Goal: Contribute content: Add original content to the website for others to see

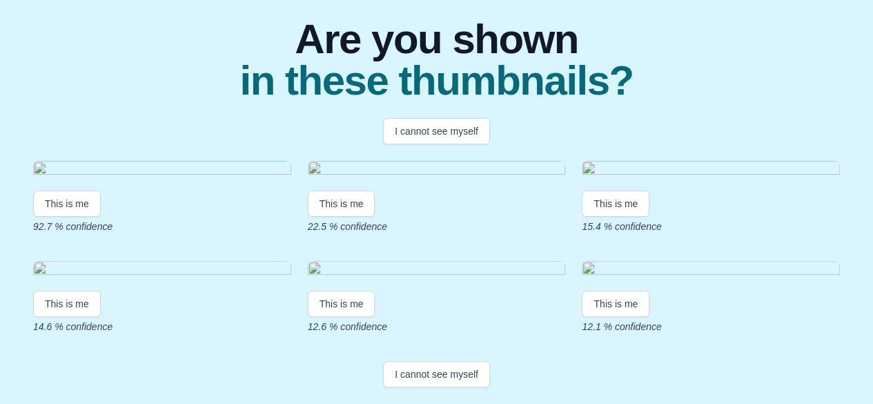
scroll to position [161, 0]
click at [61, 217] on button "This is me" at bounding box center [67, 203] width 68 height 26
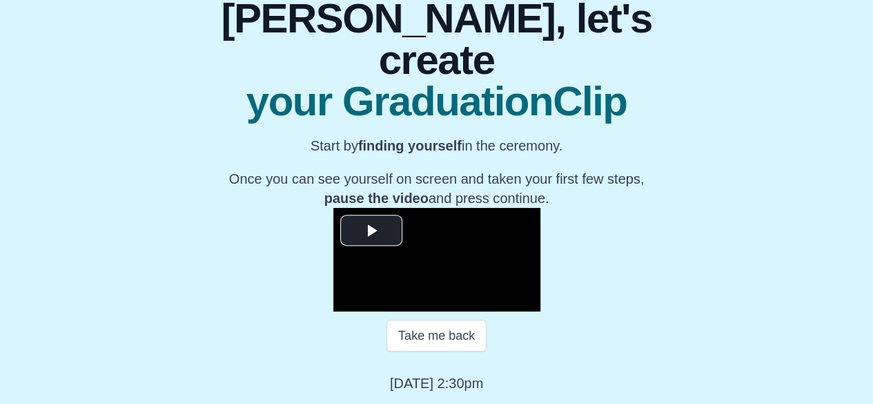
scroll to position [255, 0]
click at [371, 230] on span "Video Player" at bounding box center [371, 230] width 0 height 0
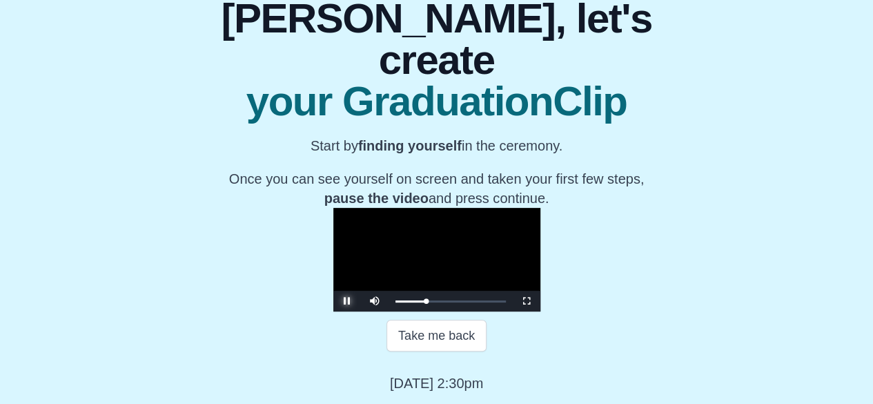
click at [347, 301] on span "Video Player" at bounding box center [347, 301] width 0 height 0
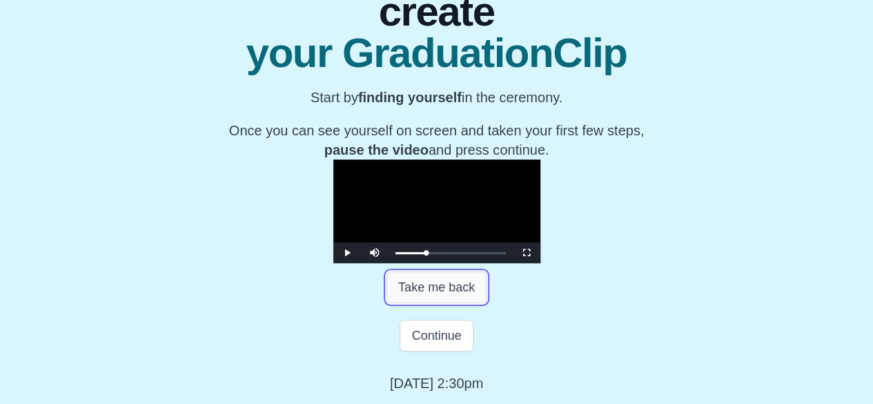
click at [421, 303] on button "Take me back" at bounding box center [436, 287] width 100 height 32
click at [347, 252] on span "Video Player" at bounding box center [347, 252] width 0 height 0
click at [429, 303] on button "Take me back" at bounding box center [436, 287] width 100 height 32
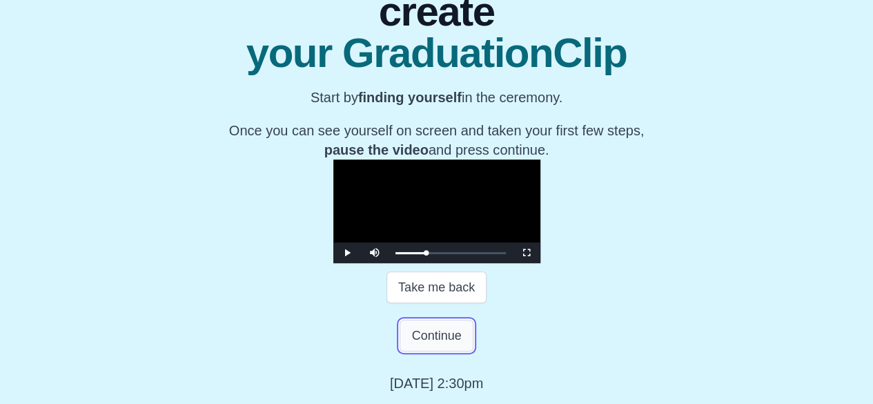
click at [453, 332] on button "Continue" at bounding box center [435, 335] width 73 height 32
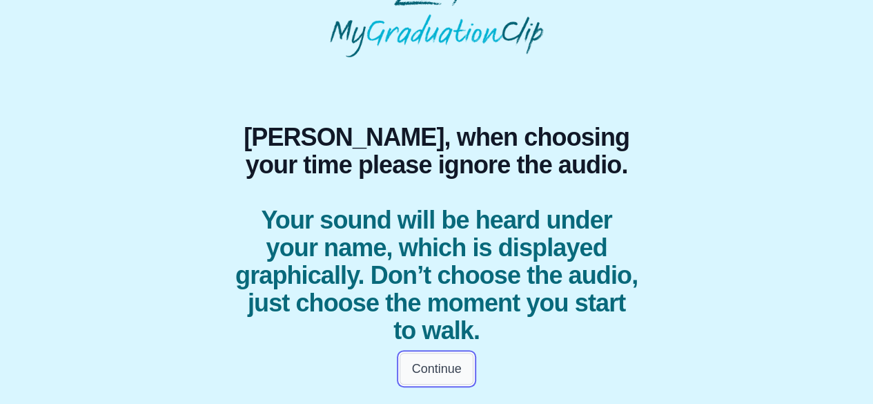
click at [448, 367] on button "Continue" at bounding box center [435, 368] width 73 height 32
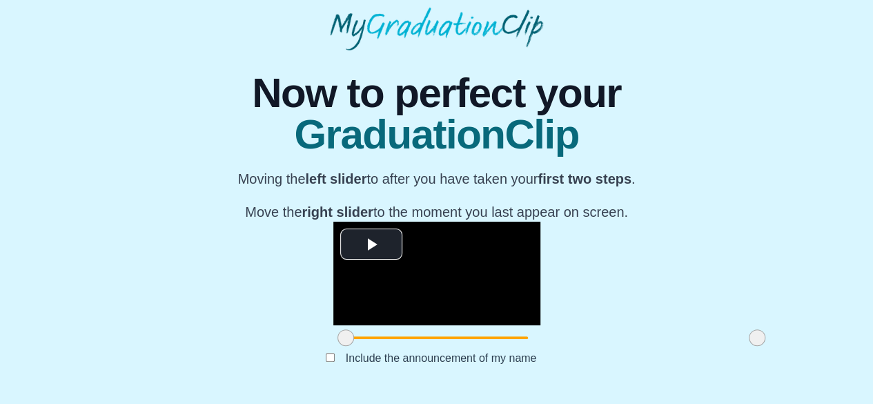
scroll to position [181, 0]
drag, startPoint x: 639, startPoint y: 355, endPoint x: 611, endPoint y: 355, distance: 28.3
click at [720, 346] on span at bounding box center [728, 337] width 17 height 17
drag, startPoint x: 611, startPoint y: 355, endPoint x: 650, endPoint y: 348, distance: 39.8
click at [744, 348] on div at bounding box center [756, 337] width 25 height 25
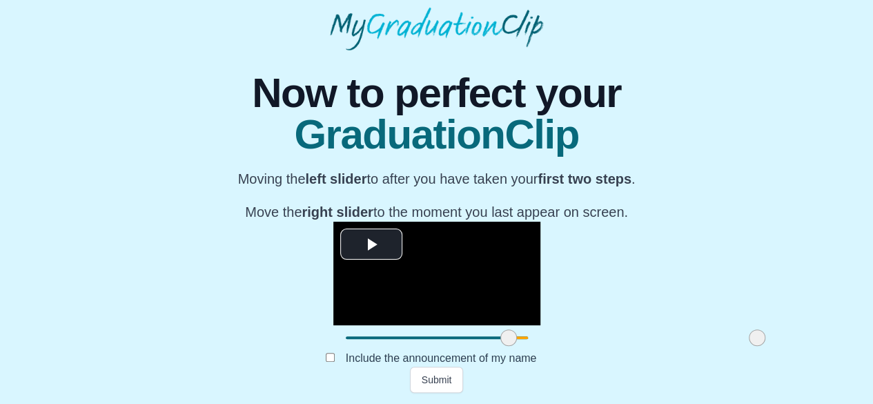
drag, startPoint x: 229, startPoint y: 348, endPoint x: 392, endPoint y: 370, distance: 164.4
click at [392, 370] on div "**********" at bounding box center [436, 221] width 437 height 342
drag, startPoint x: 392, startPoint y: 341, endPoint x: 379, endPoint y: 344, distance: 12.7
click at [488, 344] on span at bounding box center [496, 337] width 17 height 17
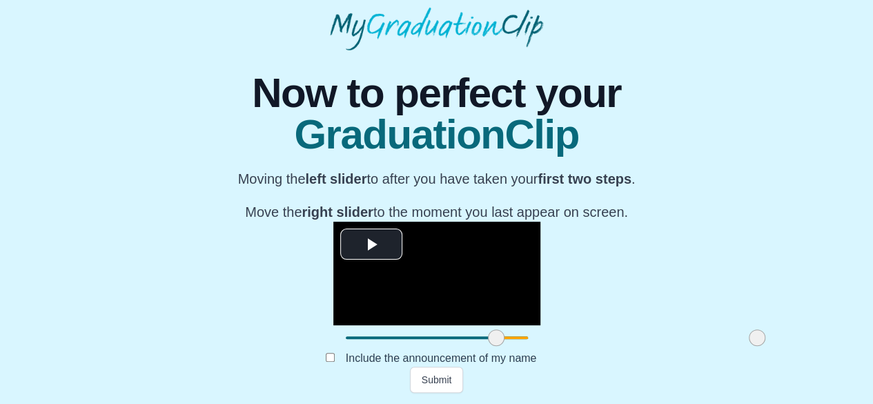
drag, startPoint x: 643, startPoint y: 338, endPoint x: 686, endPoint y: 344, distance: 43.9
click at [686, 344] on div "**********" at bounding box center [436, 221] width 851 height 342
drag, startPoint x: 381, startPoint y: 334, endPoint x: 215, endPoint y: 335, distance: 166.9
click at [215, 335] on div "**********" at bounding box center [436, 221] width 851 height 342
drag, startPoint x: 644, startPoint y: 337, endPoint x: 406, endPoint y: 370, distance: 241.0
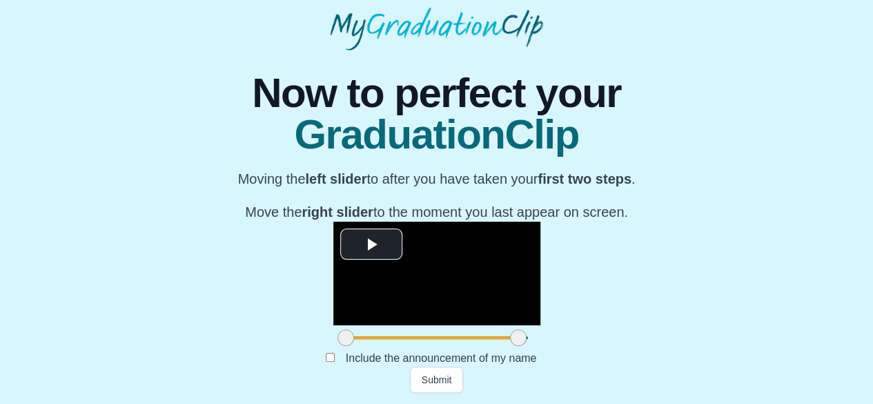
click at [406, 370] on div "**********" at bounding box center [436, 221] width 437 height 342
drag, startPoint x: 225, startPoint y: 337, endPoint x: 419, endPoint y: 351, distance: 195.0
click at [419, 351] on div "**********" at bounding box center [436, 221] width 437 height 342
drag, startPoint x: 403, startPoint y: 339, endPoint x: 379, endPoint y: 339, distance: 24.1
click at [379, 339] on div at bounding box center [436, 337] width 207 height 25
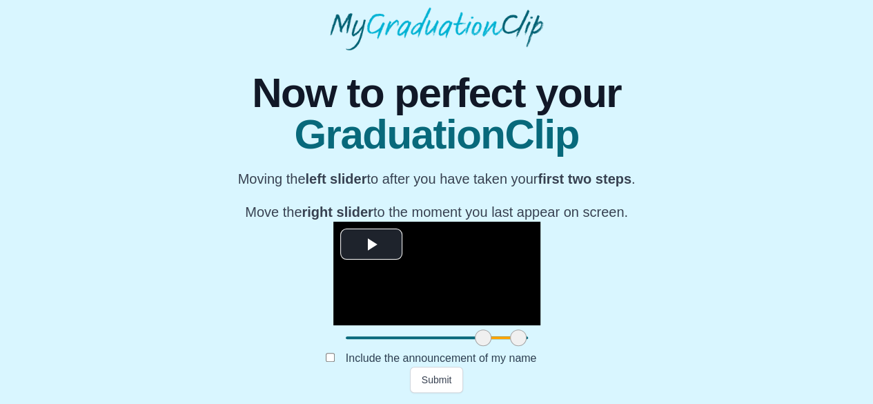
drag, startPoint x: 385, startPoint y: 339, endPoint x: 368, endPoint y: 339, distance: 17.3
click at [475, 339] on span at bounding box center [483, 337] width 17 height 17
drag, startPoint x: 395, startPoint y: 337, endPoint x: 360, endPoint y: 344, distance: 35.3
click at [360, 344] on div at bounding box center [436, 337] width 207 height 25
drag, startPoint x: 370, startPoint y: 343, endPoint x: 351, endPoint y: 343, distance: 18.6
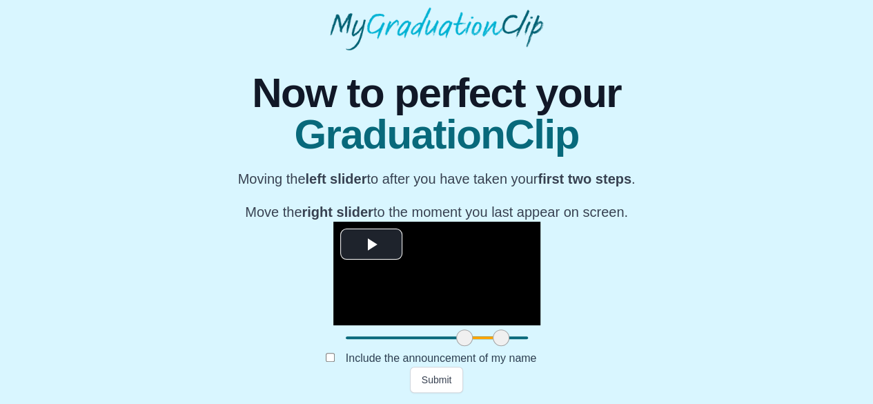
click at [456, 343] on span at bounding box center [464, 337] width 17 height 17
drag, startPoint x: 385, startPoint y: 339, endPoint x: 360, endPoint y: 339, distance: 24.8
click at [474, 339] on span at bounding box center [482, 337] width 17 height 17
drag, startPoint x: 346, startPoint y: 339, endPoint x: 319, endPoint y: 339, distance: 27.6
click at [428, 339] on span at bounding box center [436, 337] width 17 height 17
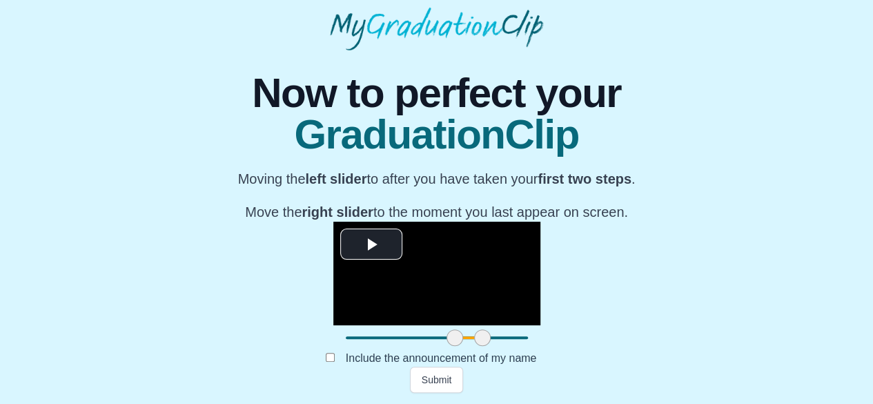
drag, startPoint x: 319, startPoint y: 339, endPoint x: 337, endPoint y: 343, distance: 18.4
click at [446, 343] on span at bounding box center [454, 337] width 17 height 17
drag, startPoint x: 361, startPoint y: 340, endPoint x: 570, endPoint y: 344, distance: 208.4
click at [682, 344] on span at bounding box center [690, 337] width 17 height 17
drag, startPoint x: 337, startPoint y: 337, endPoint x: 385, endPoint y: 348, distance: 48.9
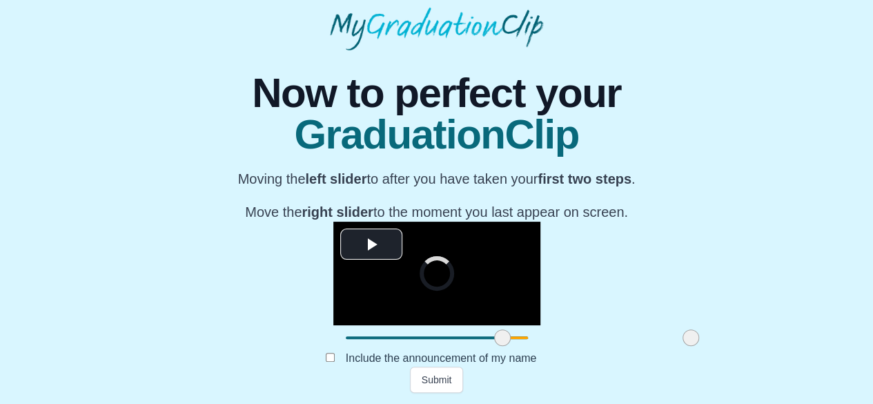
click at [490, 348] on div at bounding box center [502, 337] width 25 height 25
click at [685, 339] on span at bounding box center [693, 337] width 17 height 17
click at [448, 386] on button "Submit" at bounding box center [437, 379] width 54 height 26
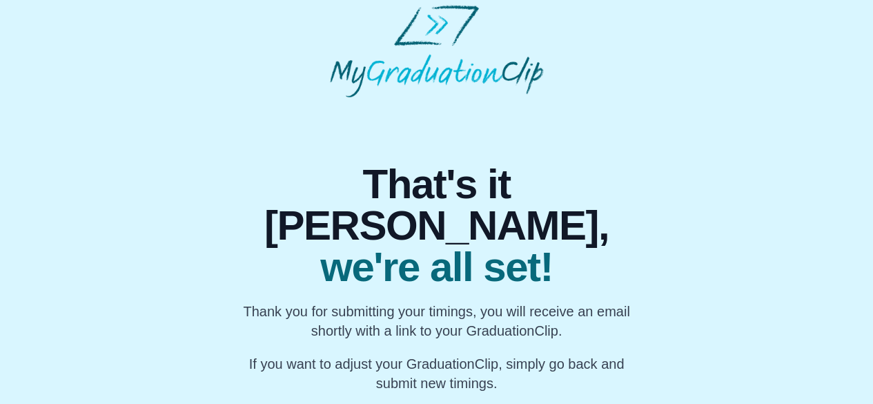
scroll to position [6, 0]
